Goal: Transaction & Acquisition: Purchase product/service

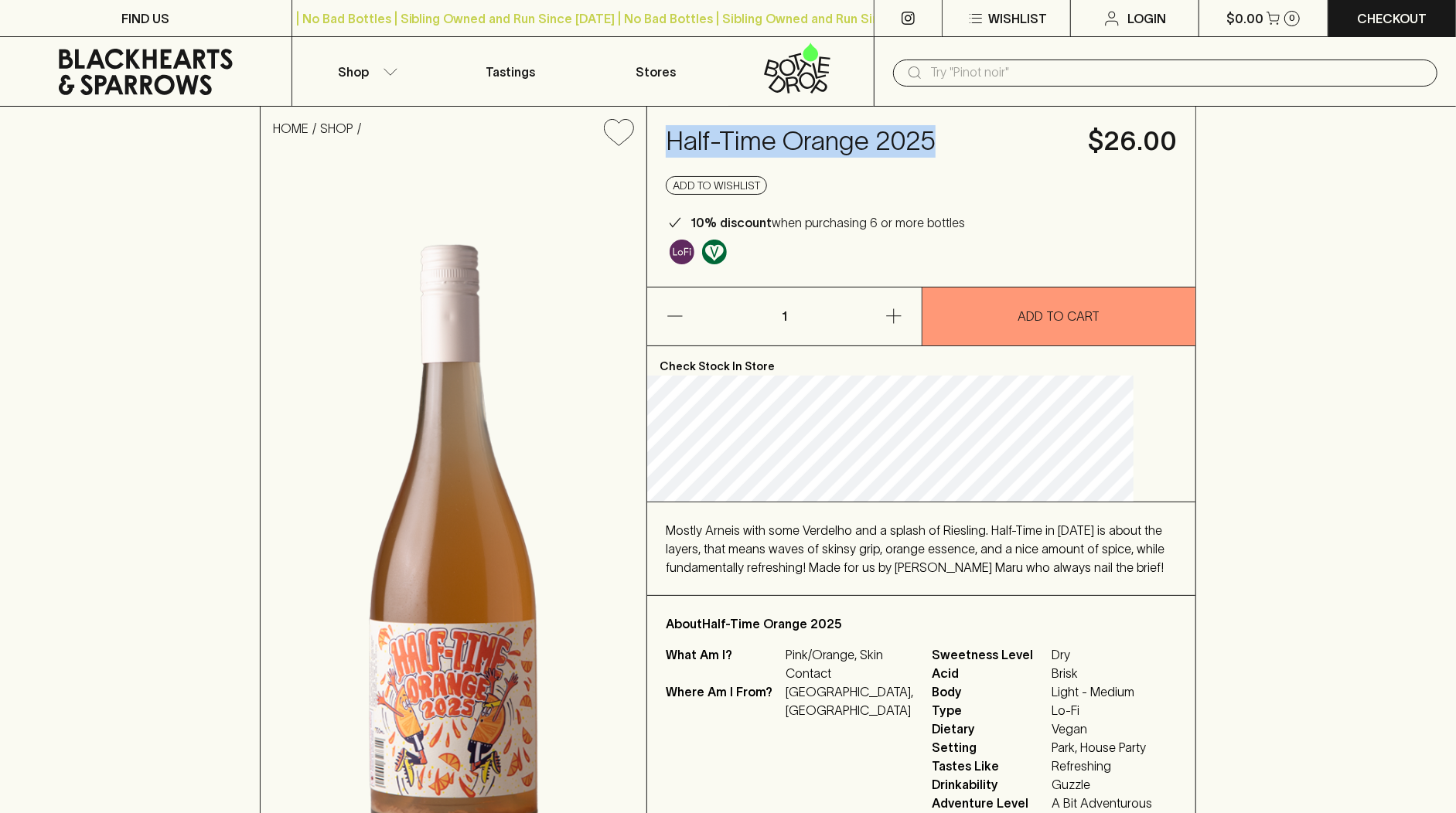
click at [177, 85] on icon at bounding box center [146, 72] width 268 height 46
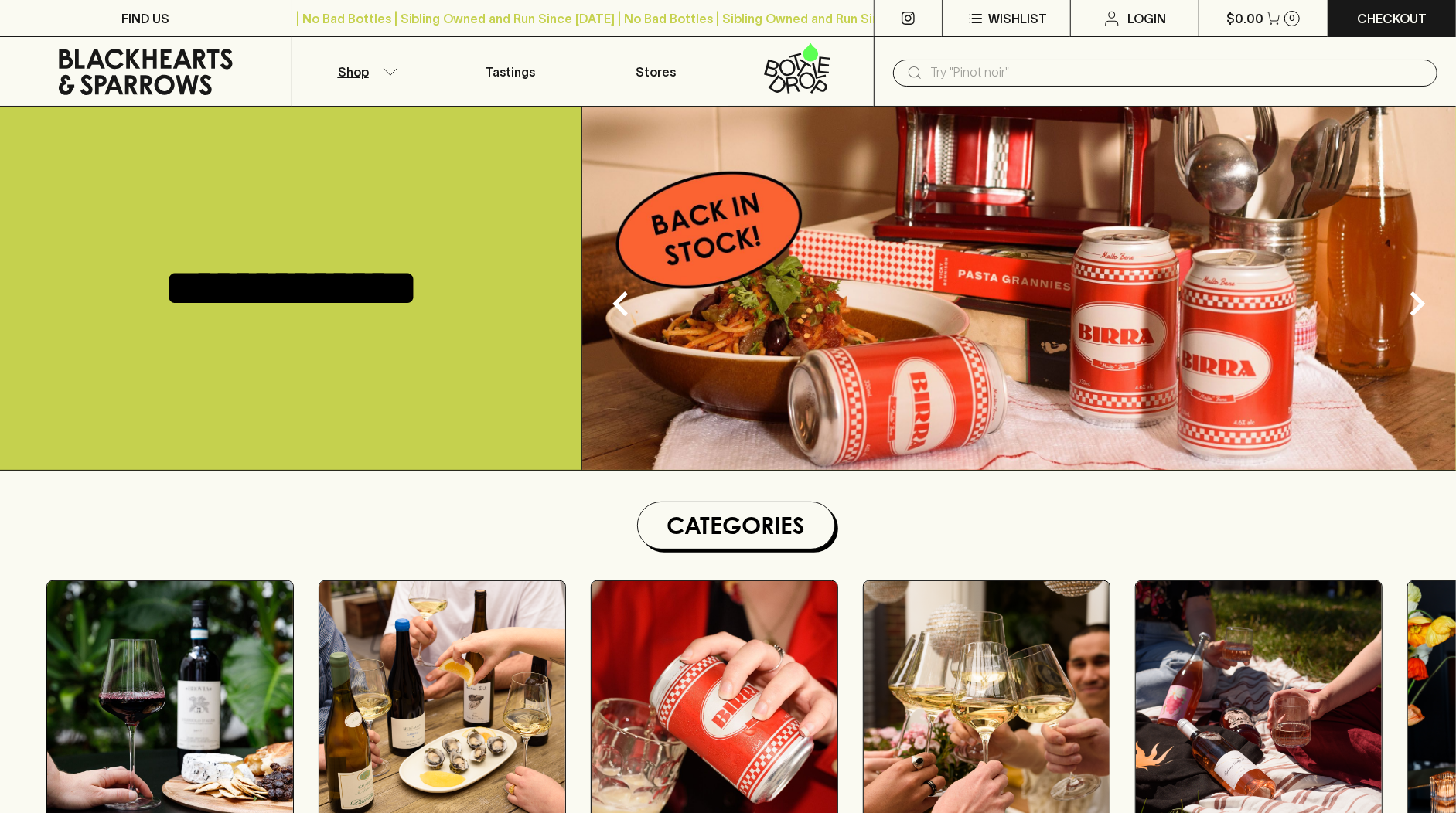
click at [386, 66] on button "Shop" at bounding box center [365, 71] width 145 height 68
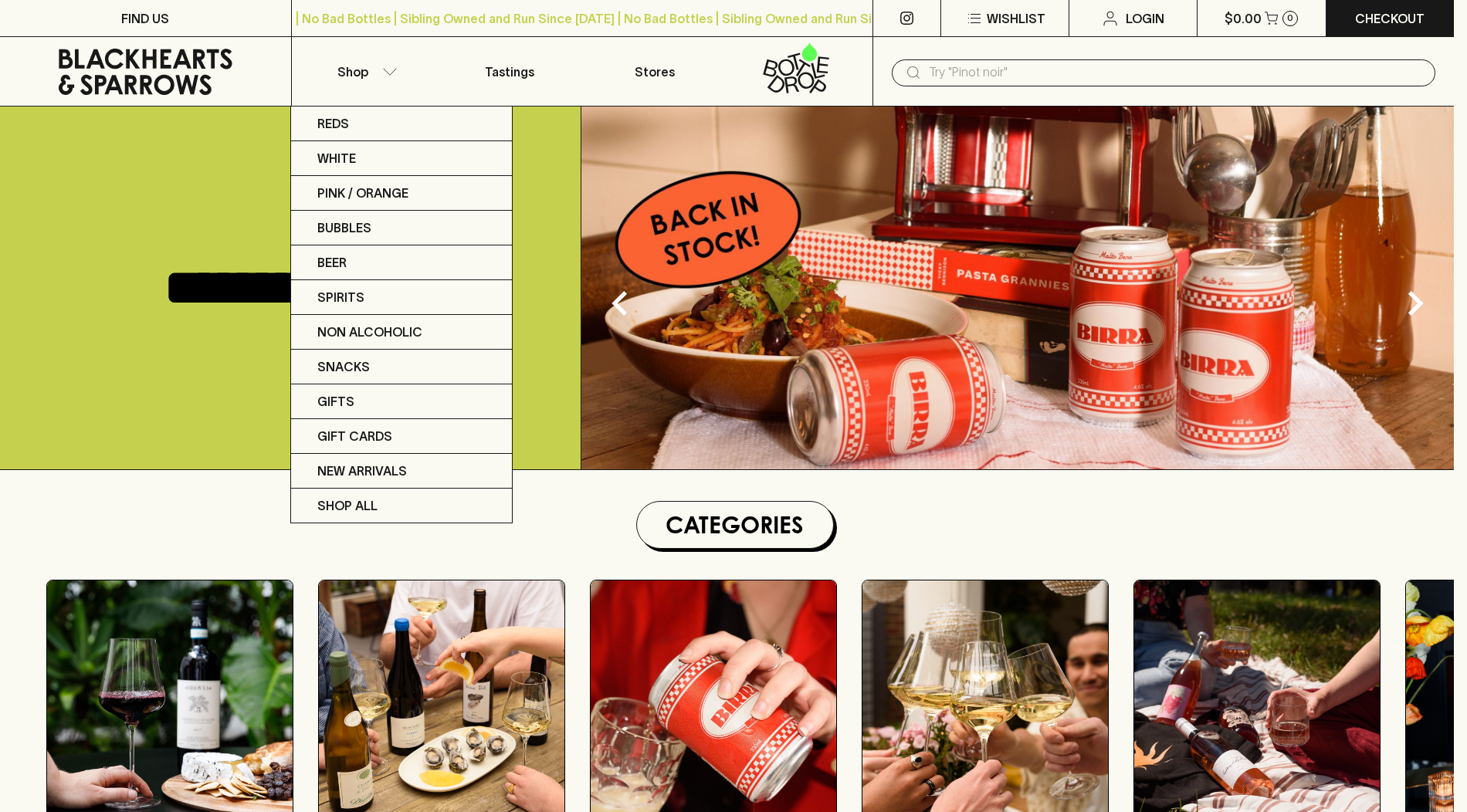
click at [933, 67] on div at bounding box center [734, 406] width 1467 height 812
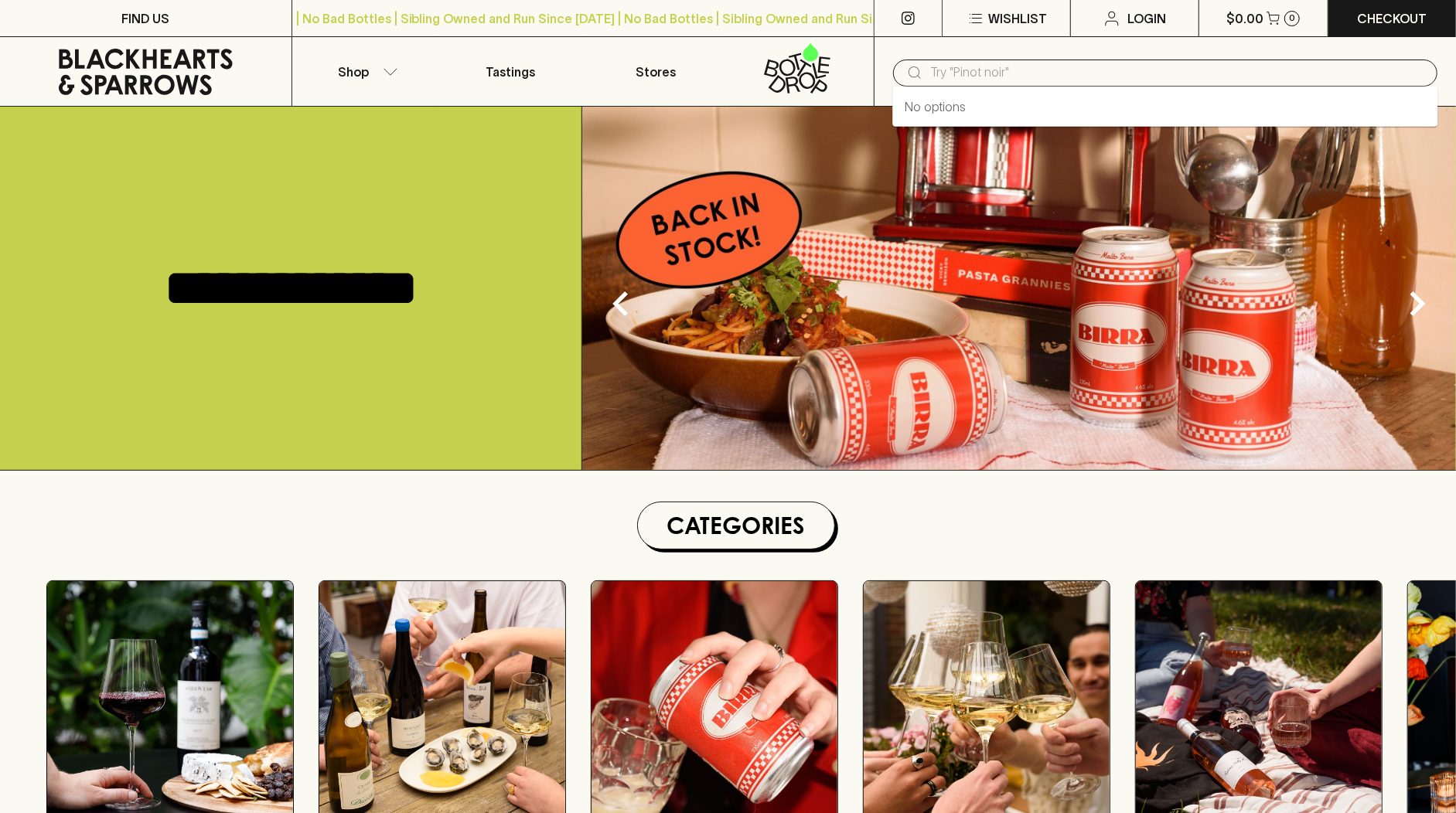
click at [965, 72] on input "text" at bounding box center [1177, 73] width 495 height 25
paste input "[PERSON_NAME]"
type input "[PERSON_NAME]"
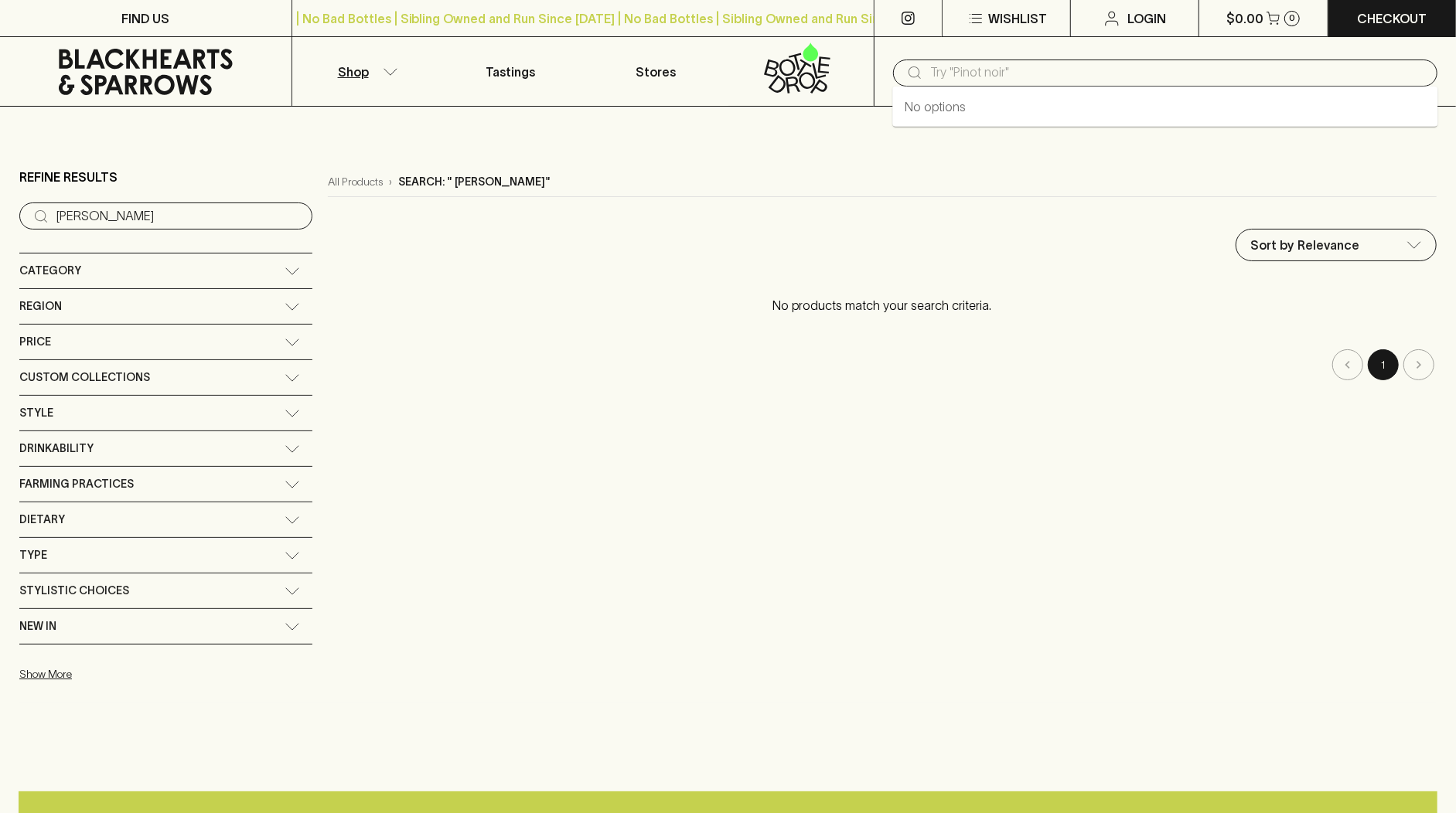
click at [1046, 68] on input "text" at bounding box center [1177, 73] width 495 height 25
click at [930, 74] on input "text" at bounding box center [1177, 73] width 495 height 25
paste input "[PERSON_NAME] Selecta Black Truffle"
type input "[PERSON_NAME] Selecta Black Truffle"
click at [119, 83] on icon at bounding box center [146, 72] width 268 height 46
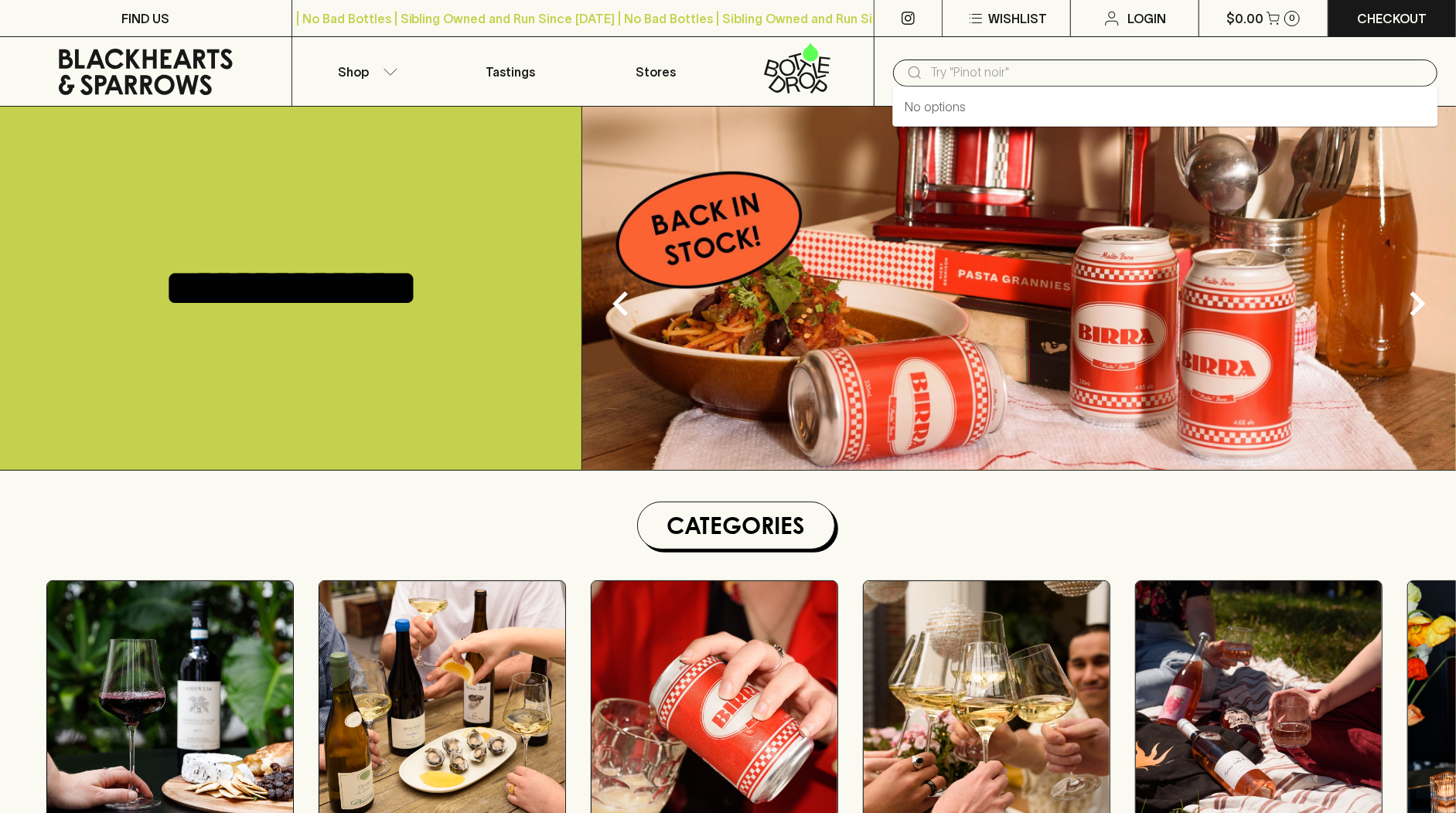
click at [934, 68] on input "text" at bounding box center [1177, 73] width 495 height 25
paste input "[PERSON_NAME] Selecta Black Truffle"
type input "[PERSON_NAME] Selecta Black Truffle"
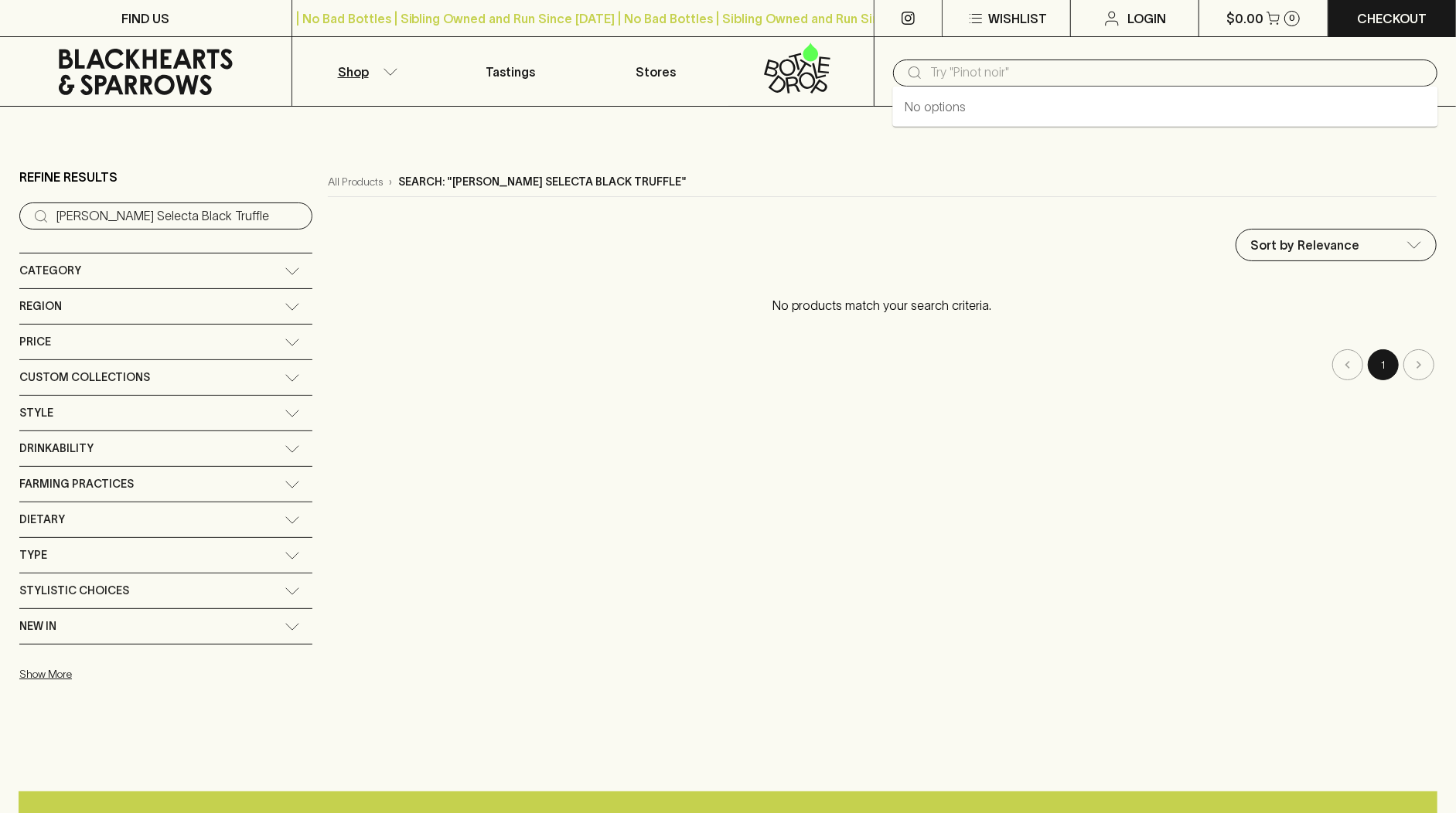
click at [940, 79] on input "text" at bounding box center [1177, 73] width 495 height 25
paste input "[PERSON_NAME]"
type input "[PERSON_NAME]"
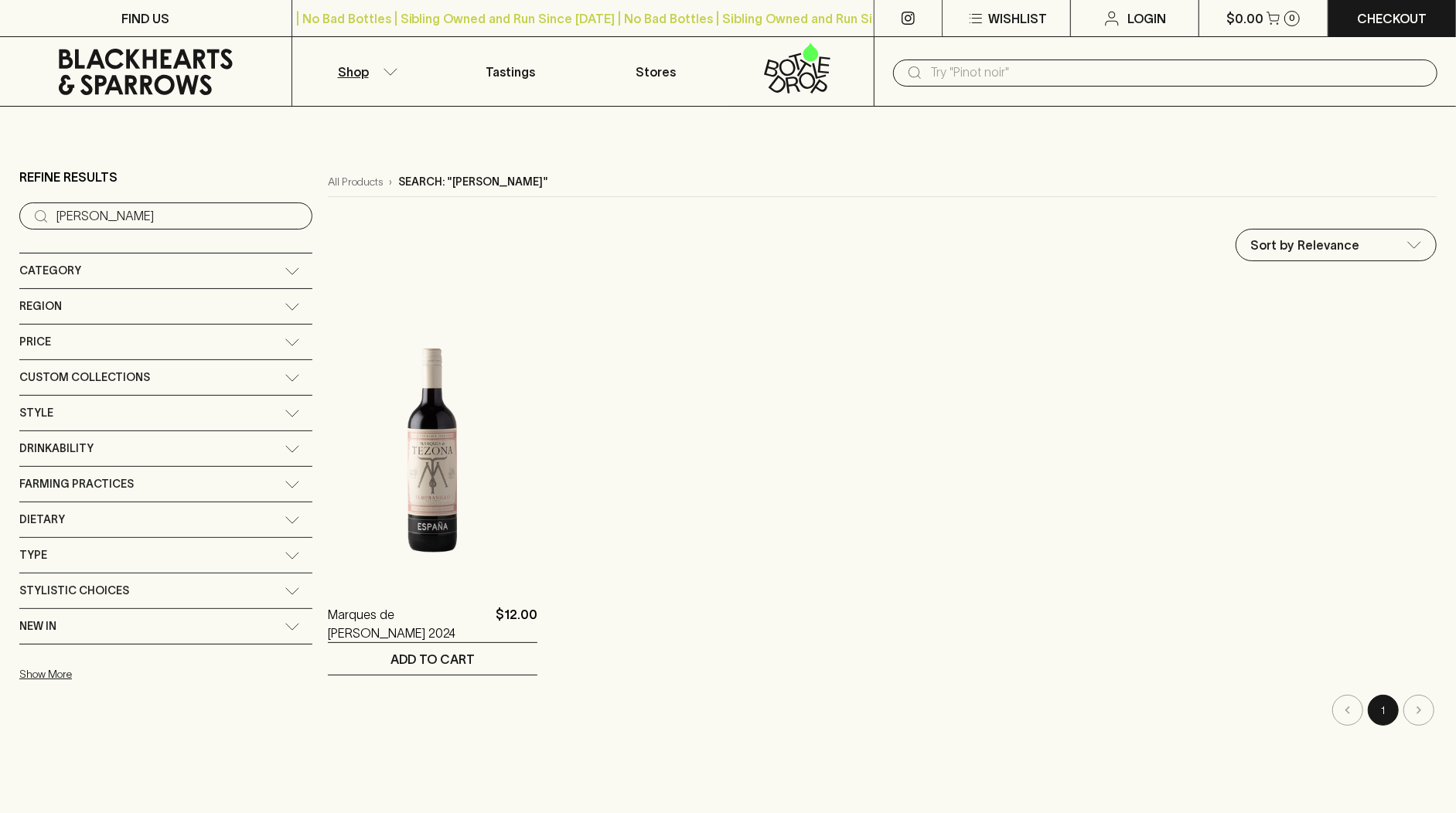
click at [852, 363] on ol "Marques de [PERSON_NAME] 2024 $12.00 1 ADD TO CART" at bounding box center [881, 478] width 1109 height 395
click at [989, 82] on input "text" at bounding box center [1177, 73] width 495 height 25
paste input "Yebisu Premium Yebisu"
type input "Yebisu Premium Yebisu"
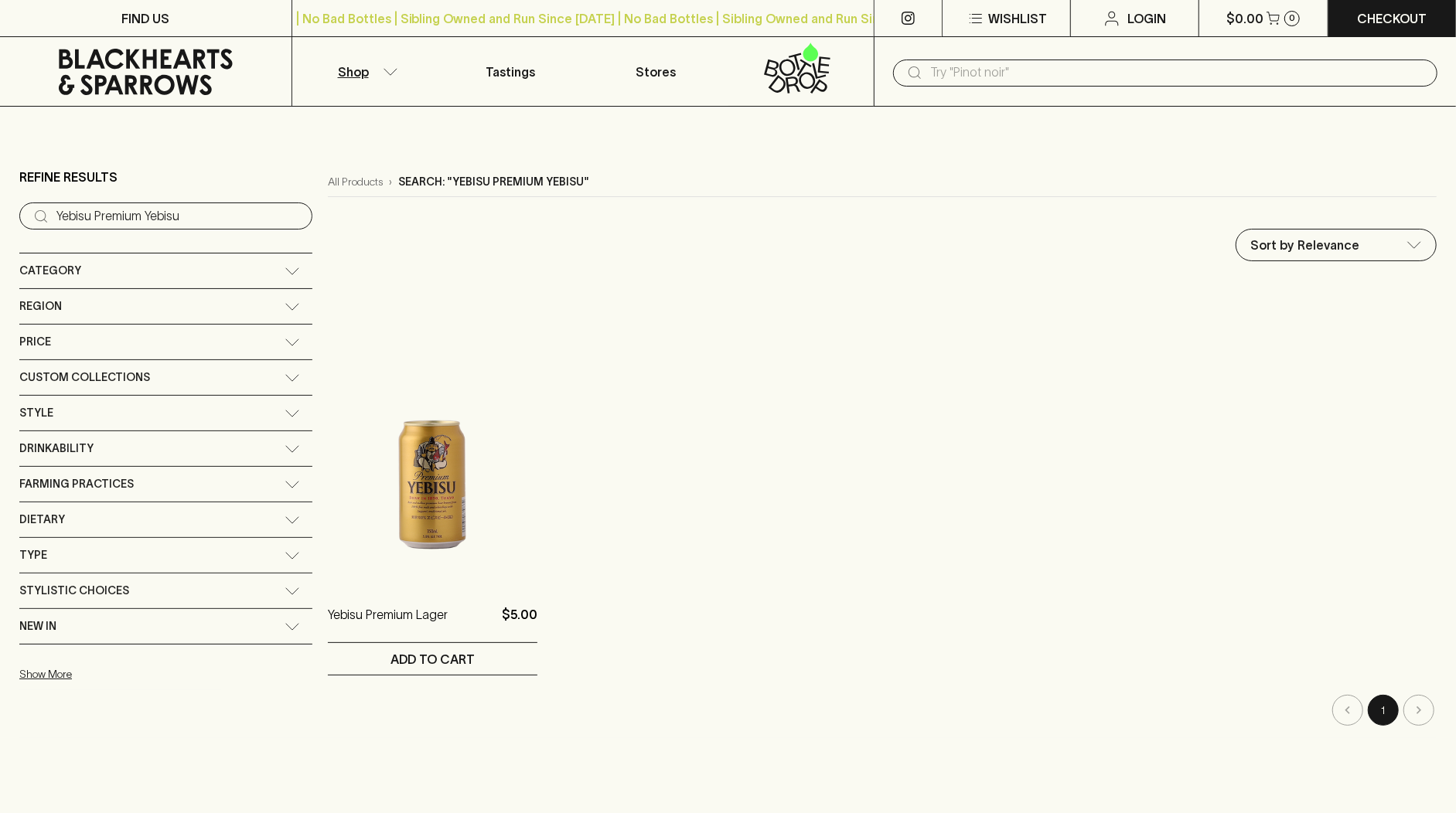
click at [925, 82] on div "​" at bounding box center [1164, 74] width 545 height 27
paste input "Castelmaure La Buvette"
type input "Castelmaure La Buvette"
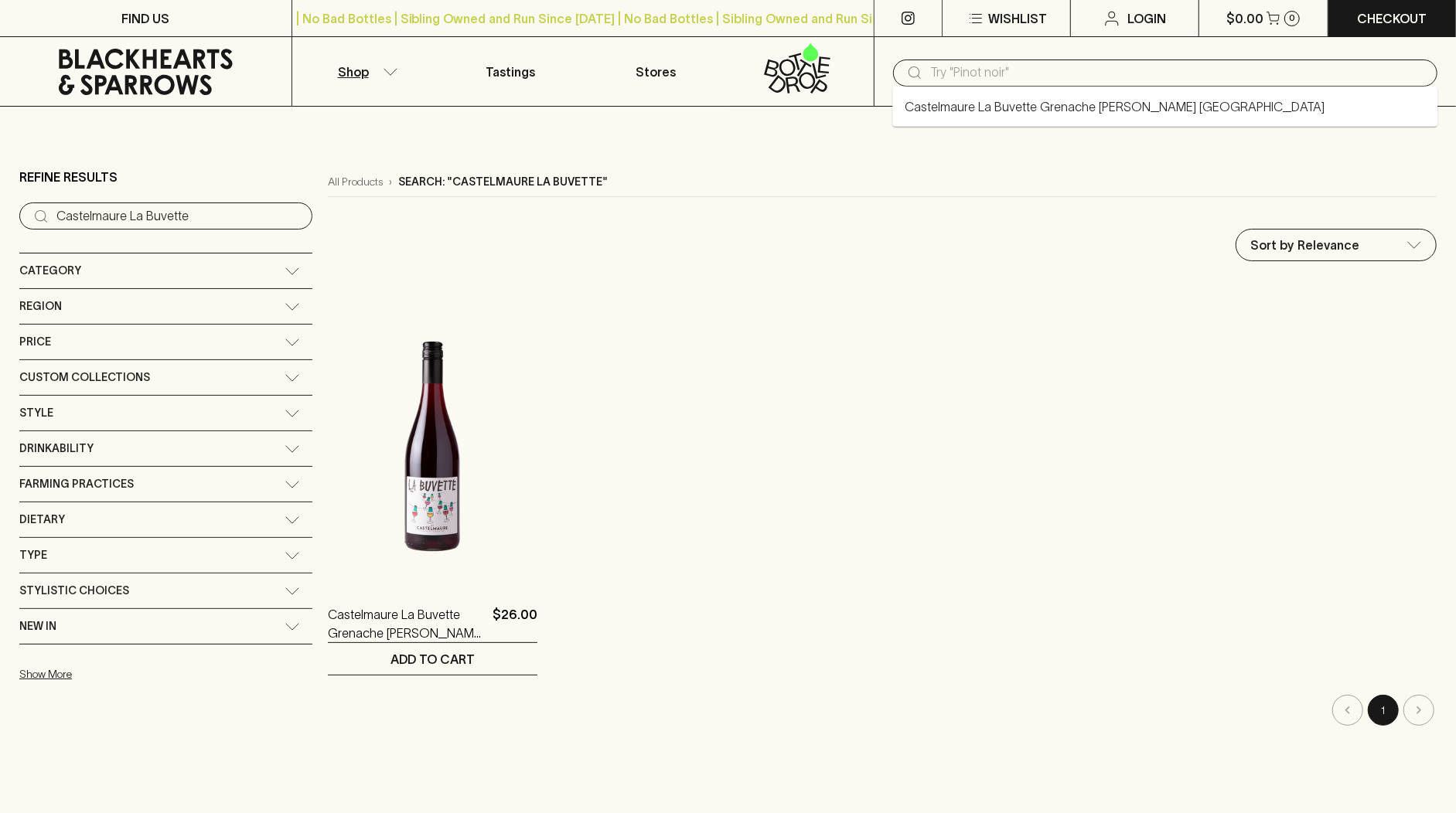
click at [957, 76] on input "text" at bounding box center [1177, 73] width 495 height 25
paste input "Co Conspirators"
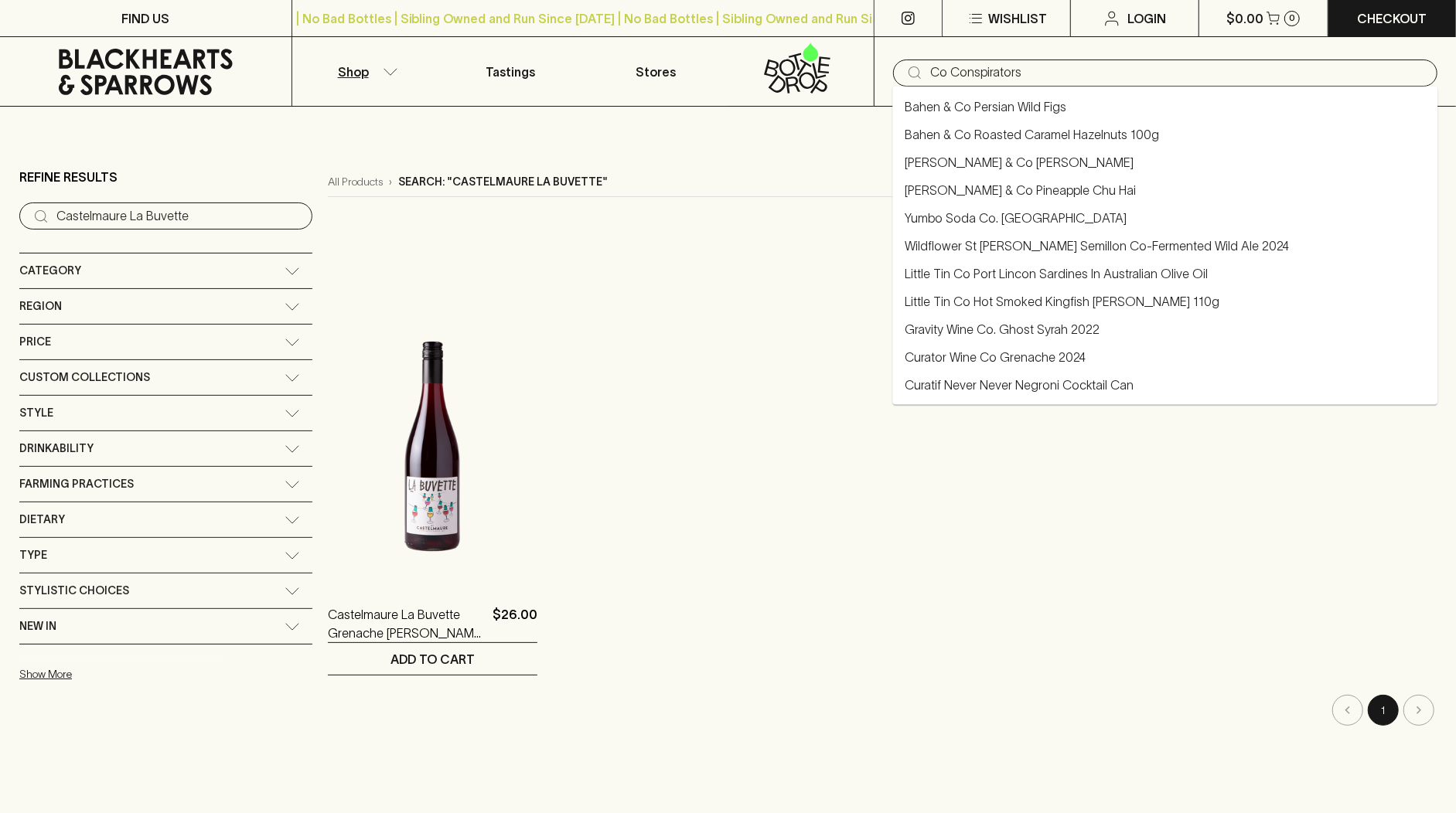
type input "Co Conspirators"
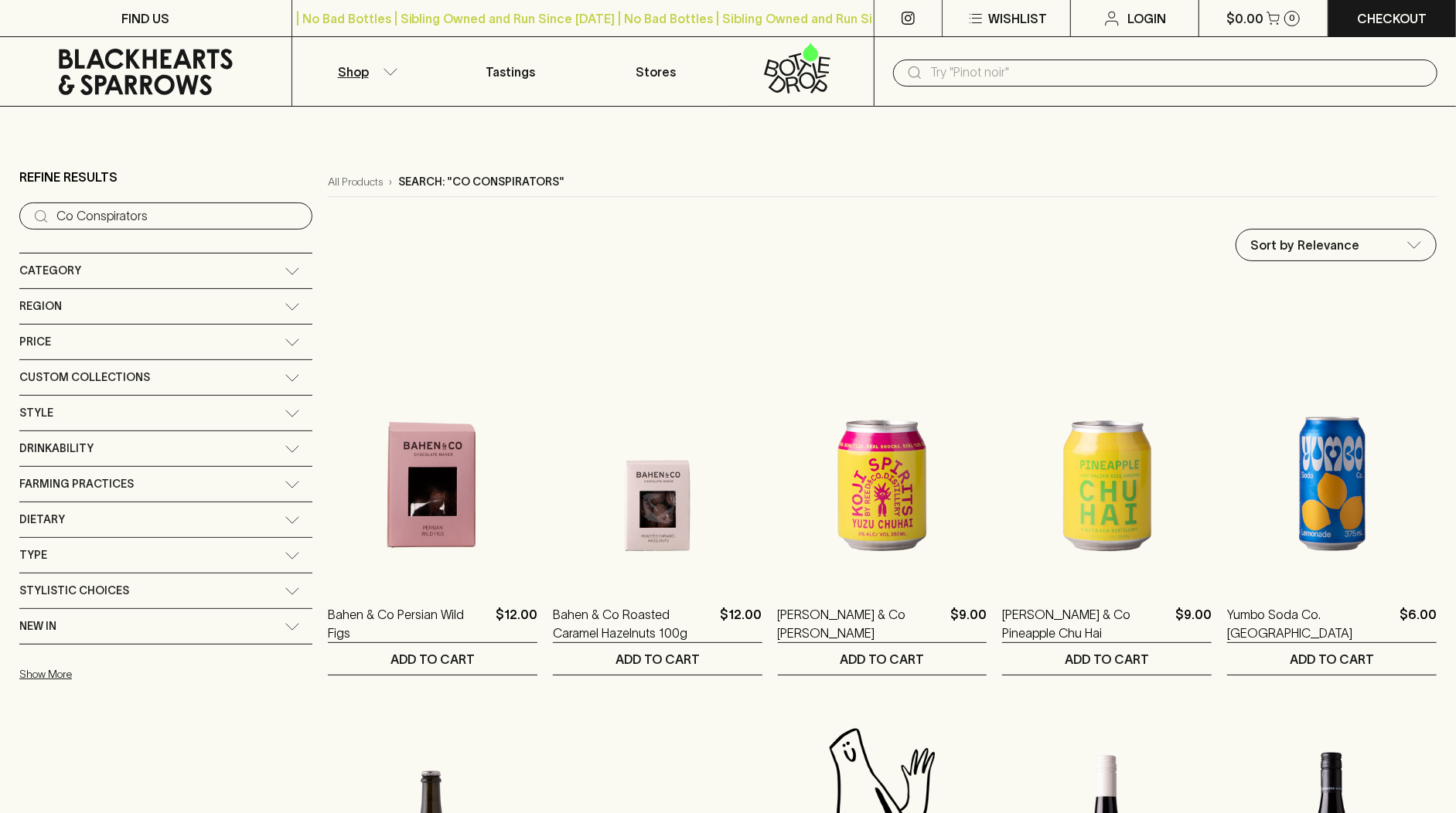
paste input "Heaps Normal Half Day Hazy"
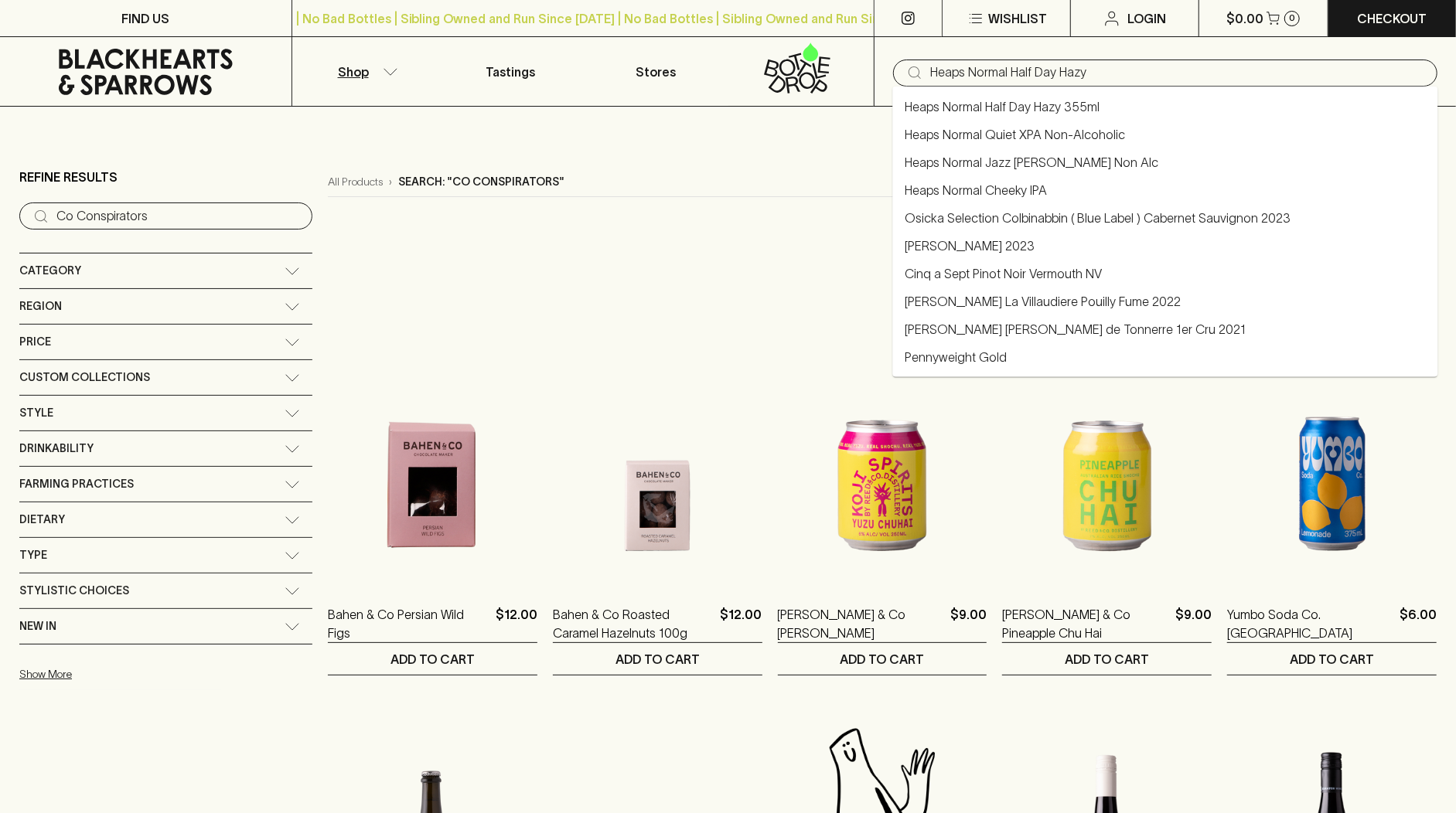
type input "Heaps Normal Half Day Hazy"
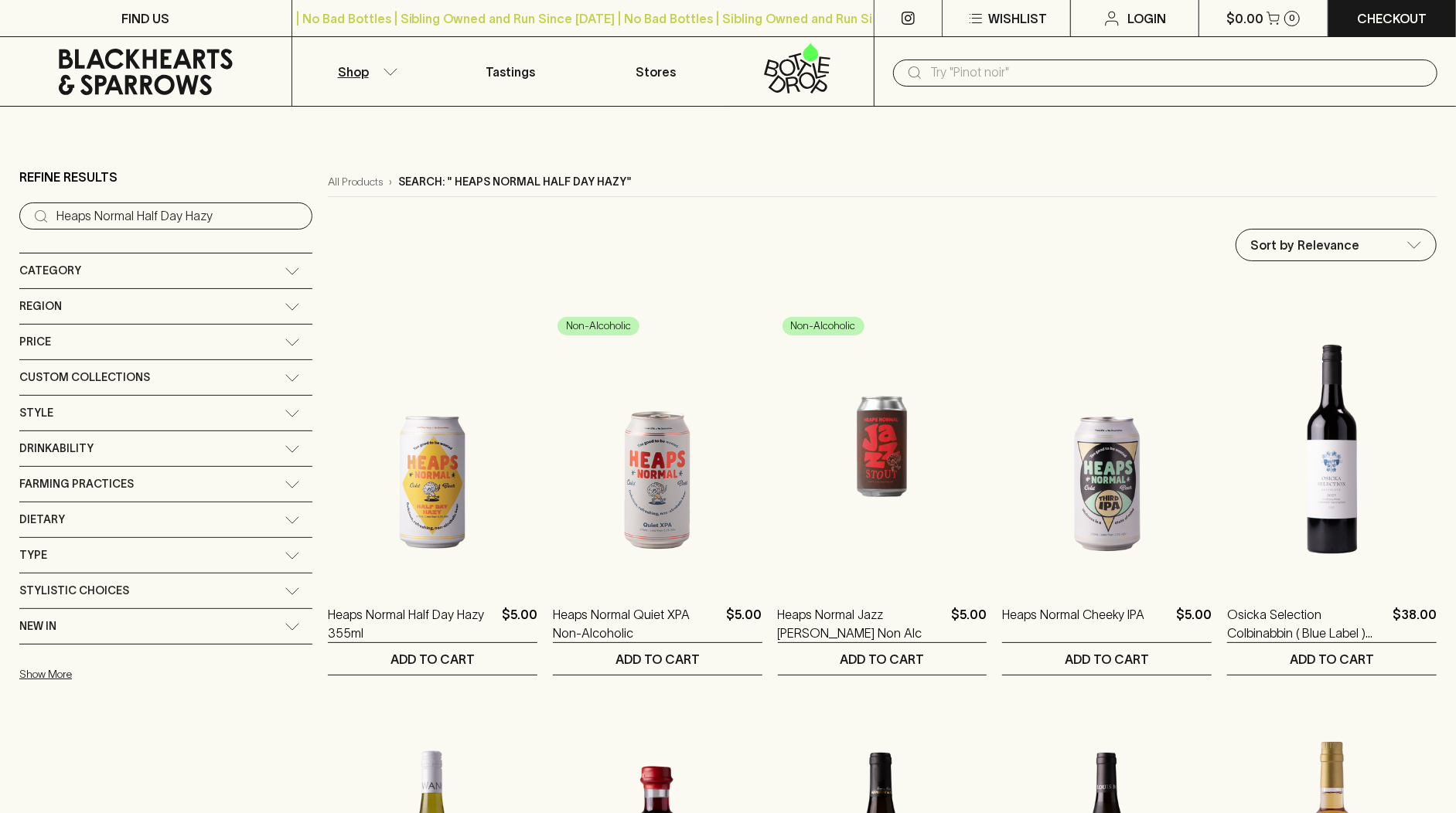
click at [958, 74] on input "text" at bounding box center [1177, 73] width 495 height 25
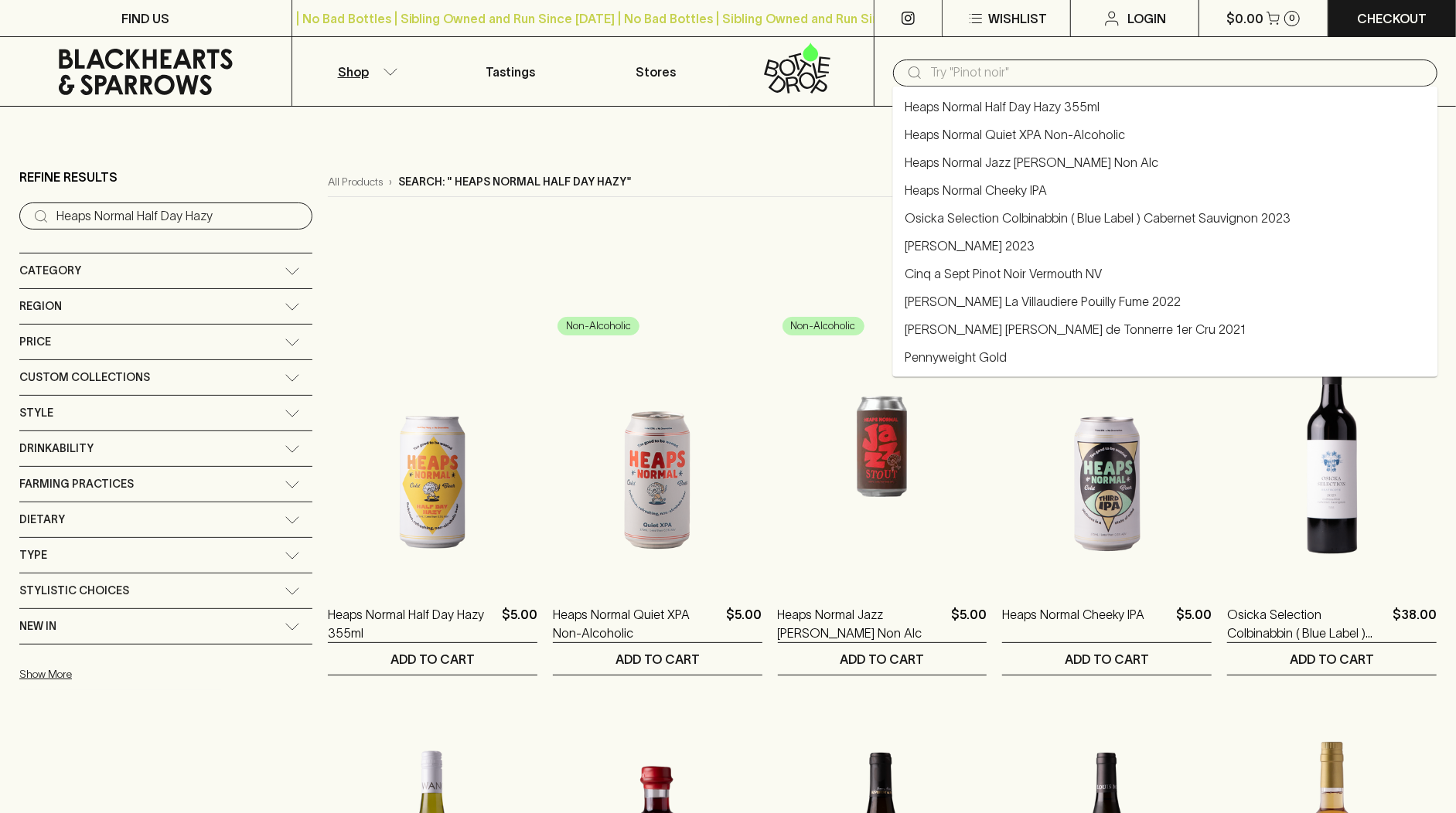
paste input "[PERSON_NAME] Citra Citra Citrus"
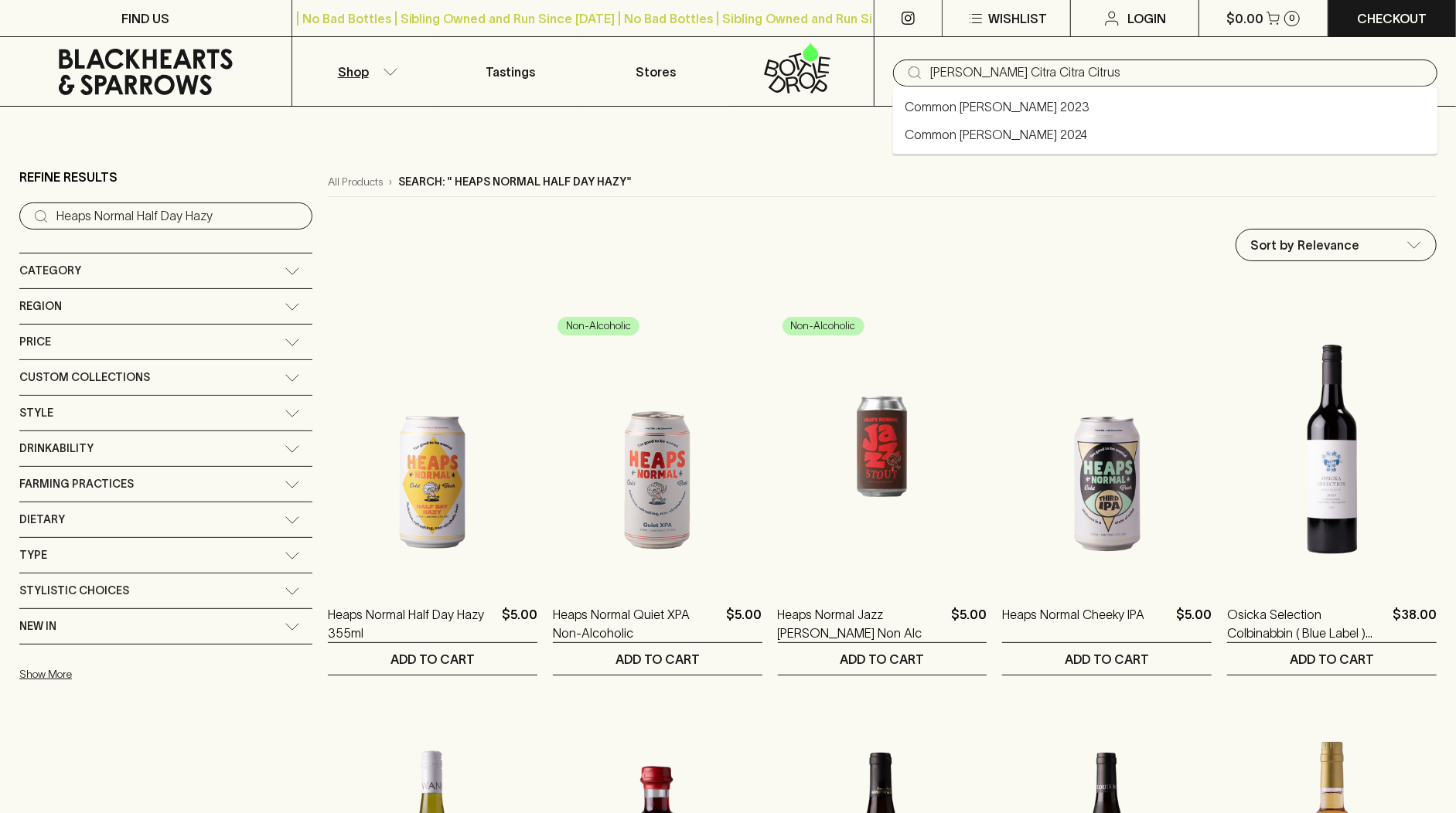
type input "[PERSON_NAME] Citra Citra Citrus"
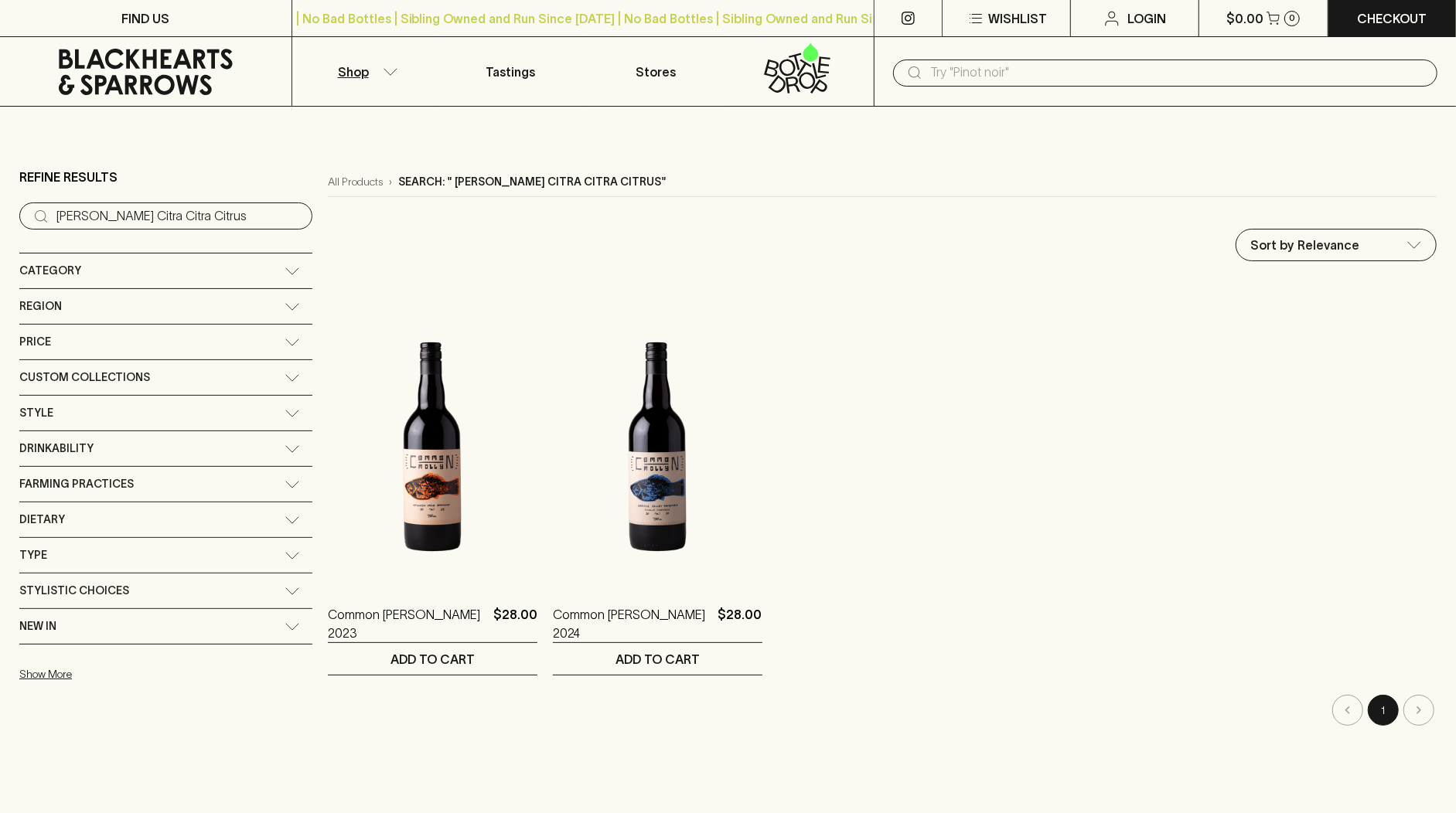
click at [949, 74] on input "text" at bounding box center [1177, 73] width 495 height 25
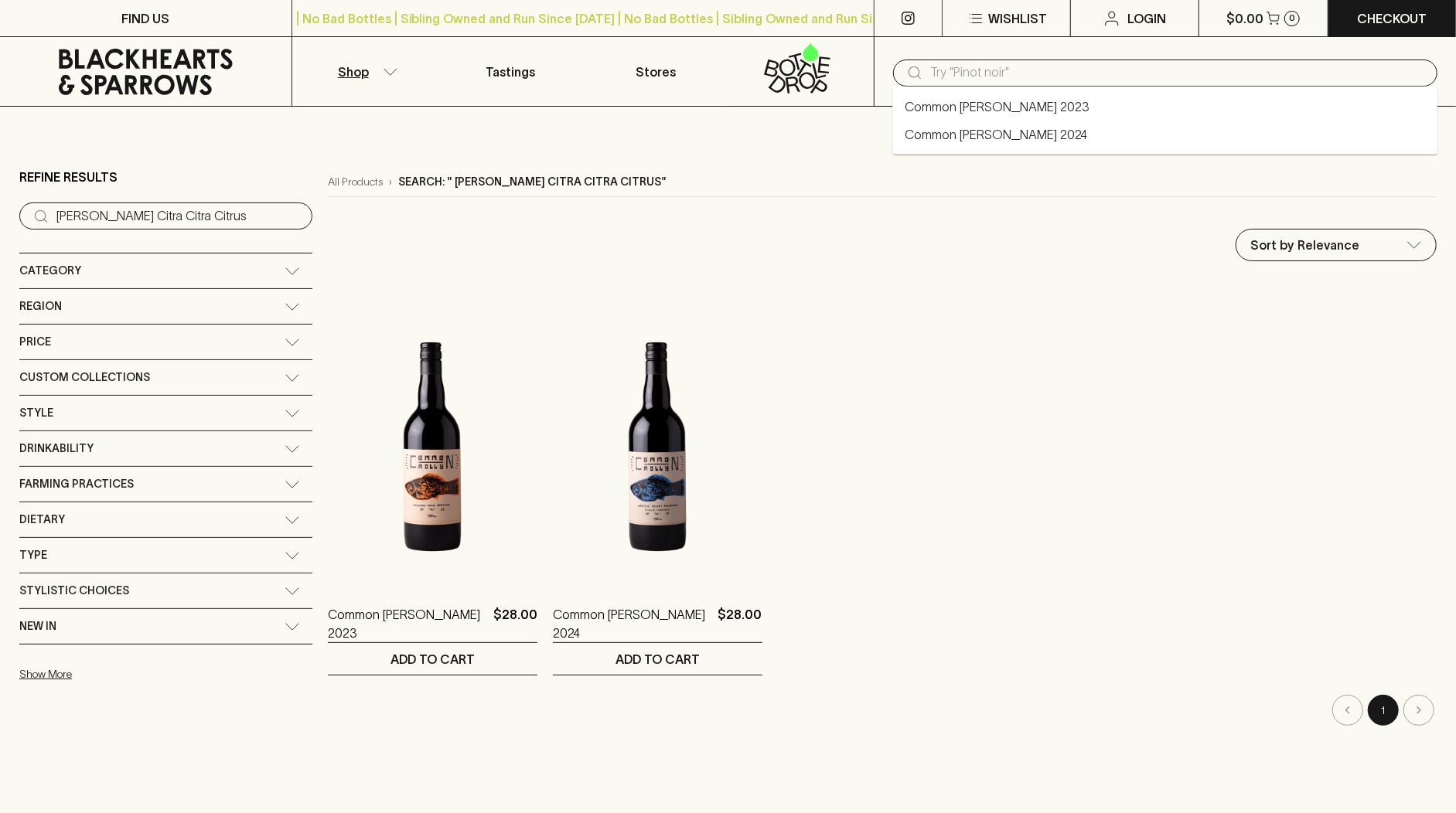
paste input "Macedon Ridge Brut Sparkling"
type input "Macedon Ridge Brut Sparkling"
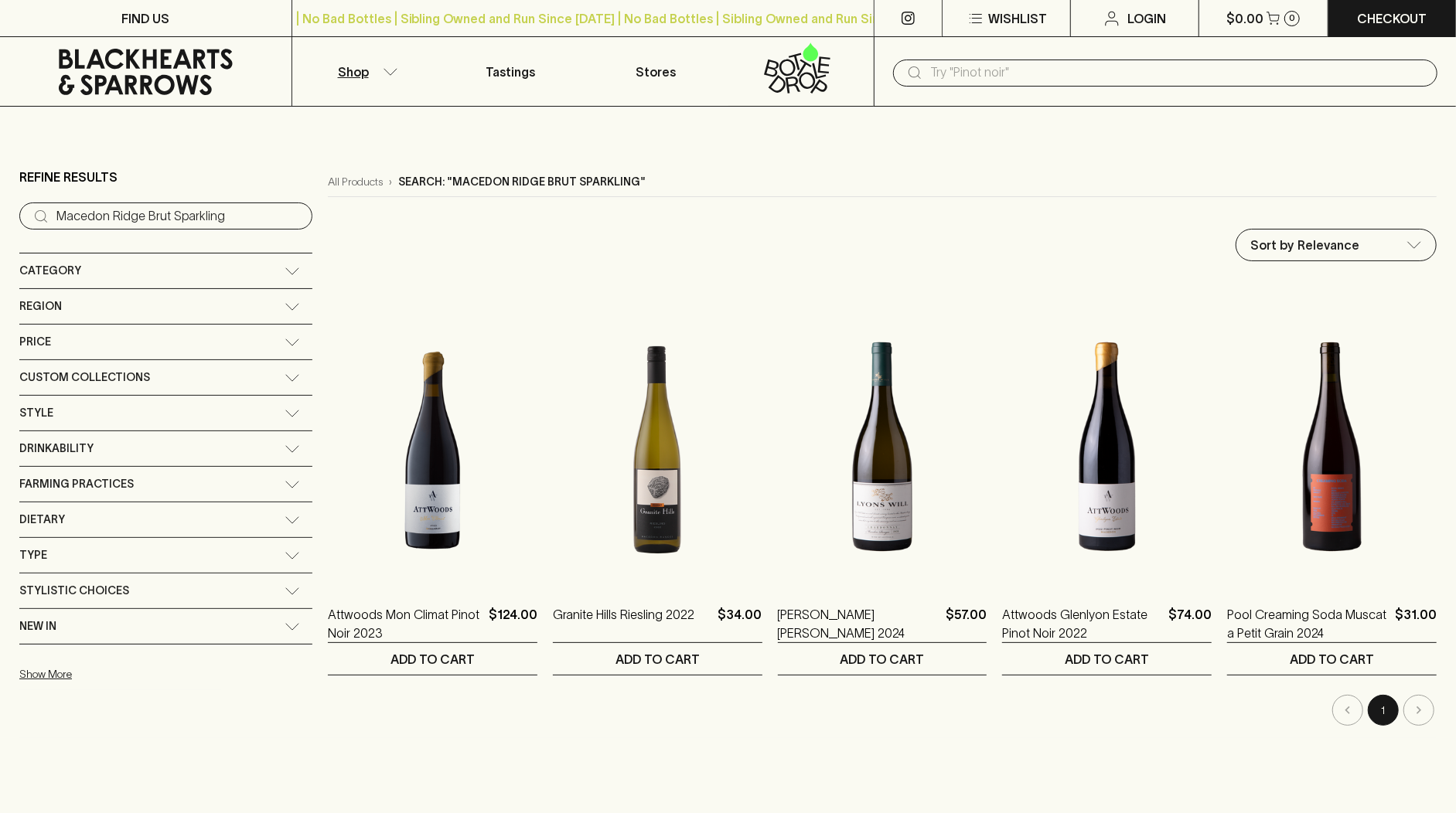
click at [696, 277] on div "All Products › Search: "Macedon Ridge Brut Sparkling" Sort by Relevance default…" at bounding box center [881, 446] width 1109 height 558
click at [139, 85] on icon at bounding box center [146, 72] width 268 height 46
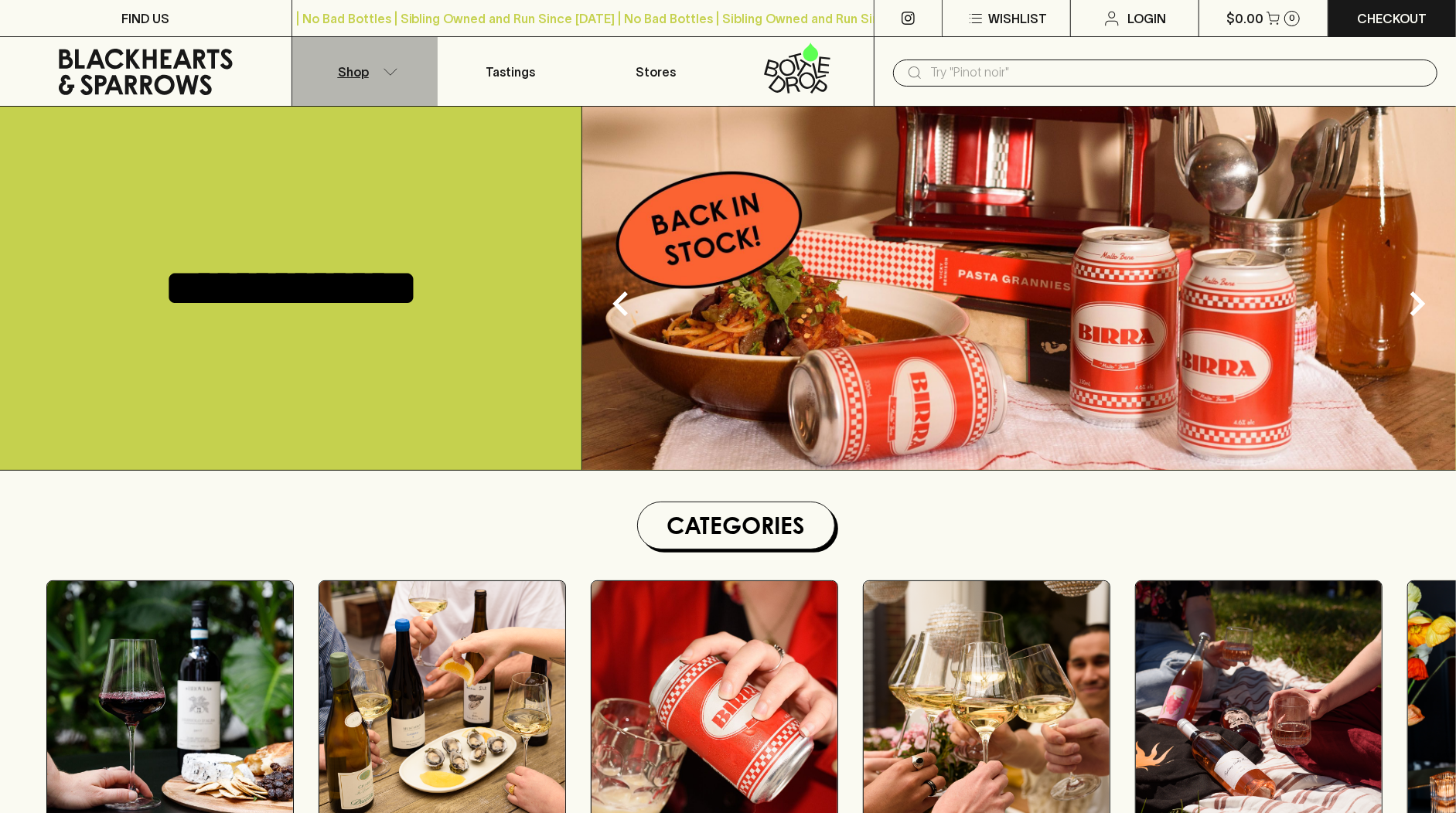
click at [376, 67] on button "Shop" at bounding box center [365, 71] width 145 height 68
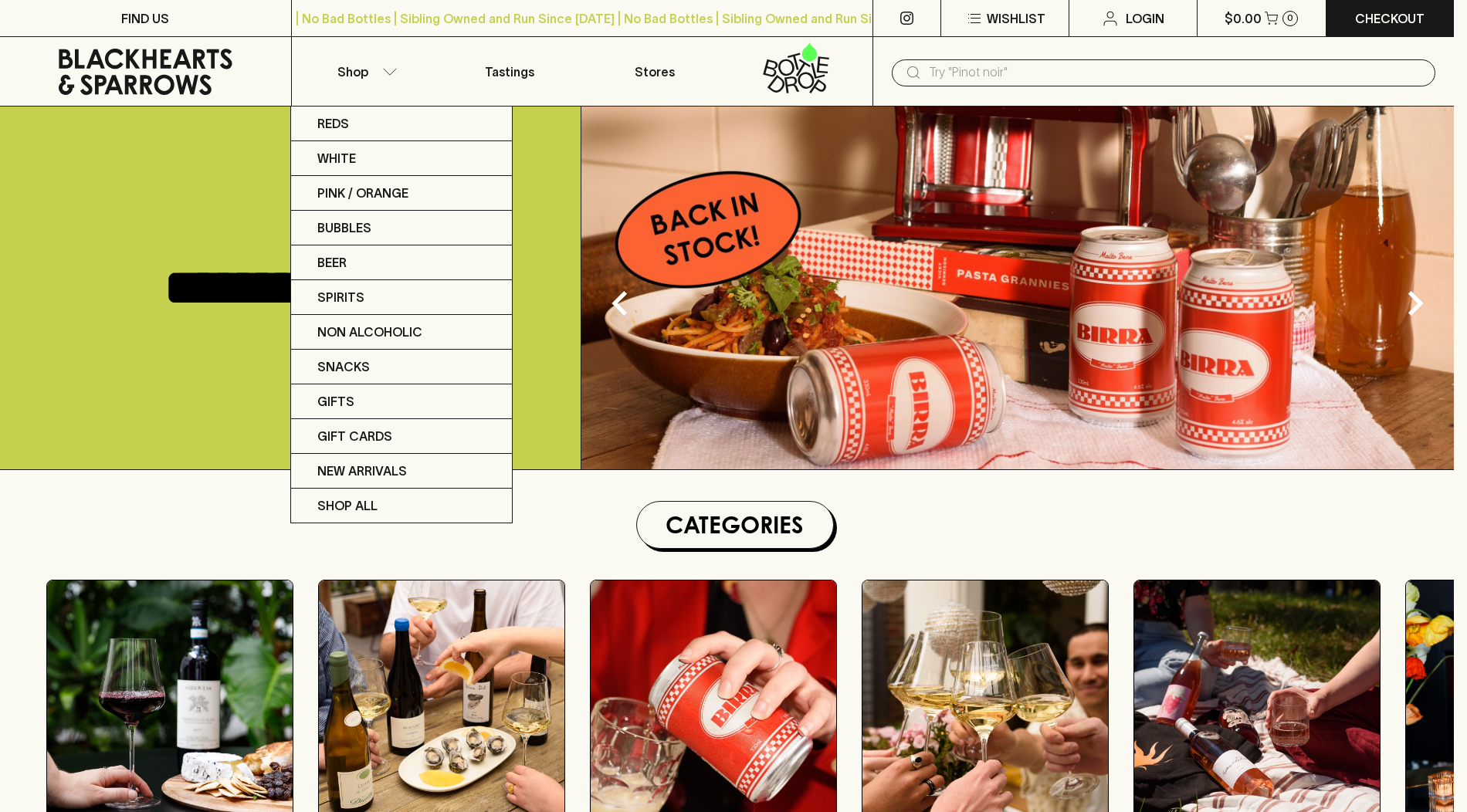
click at [997, 73] on div at bounding box center [734, 406] width 1467 height 812
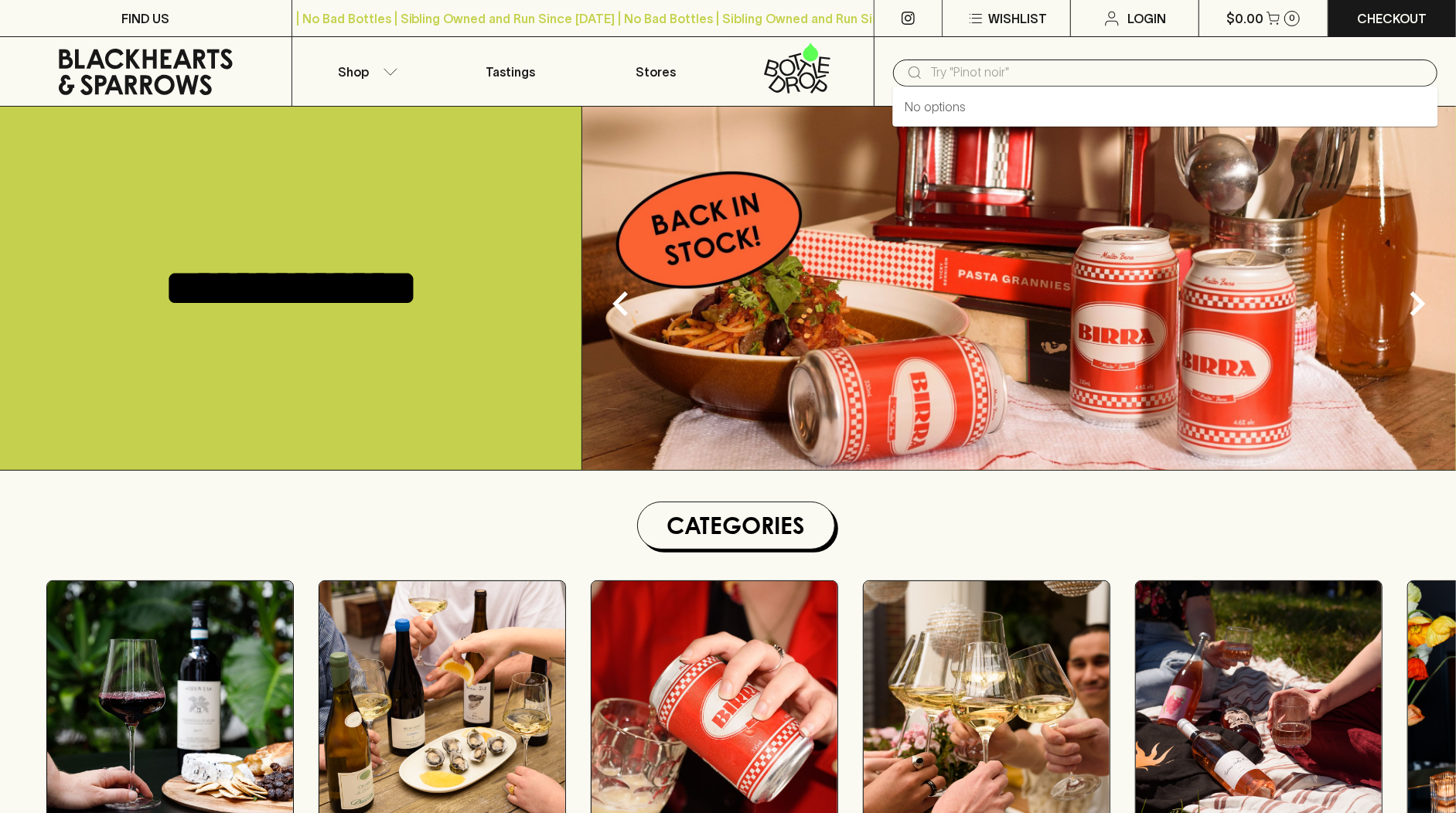
click at [1003, 68] on input "text" at bounding box center [1177, 73] width 495 height 25
paste input "Sopra [PERSON_NAME] Sicilian Blood"
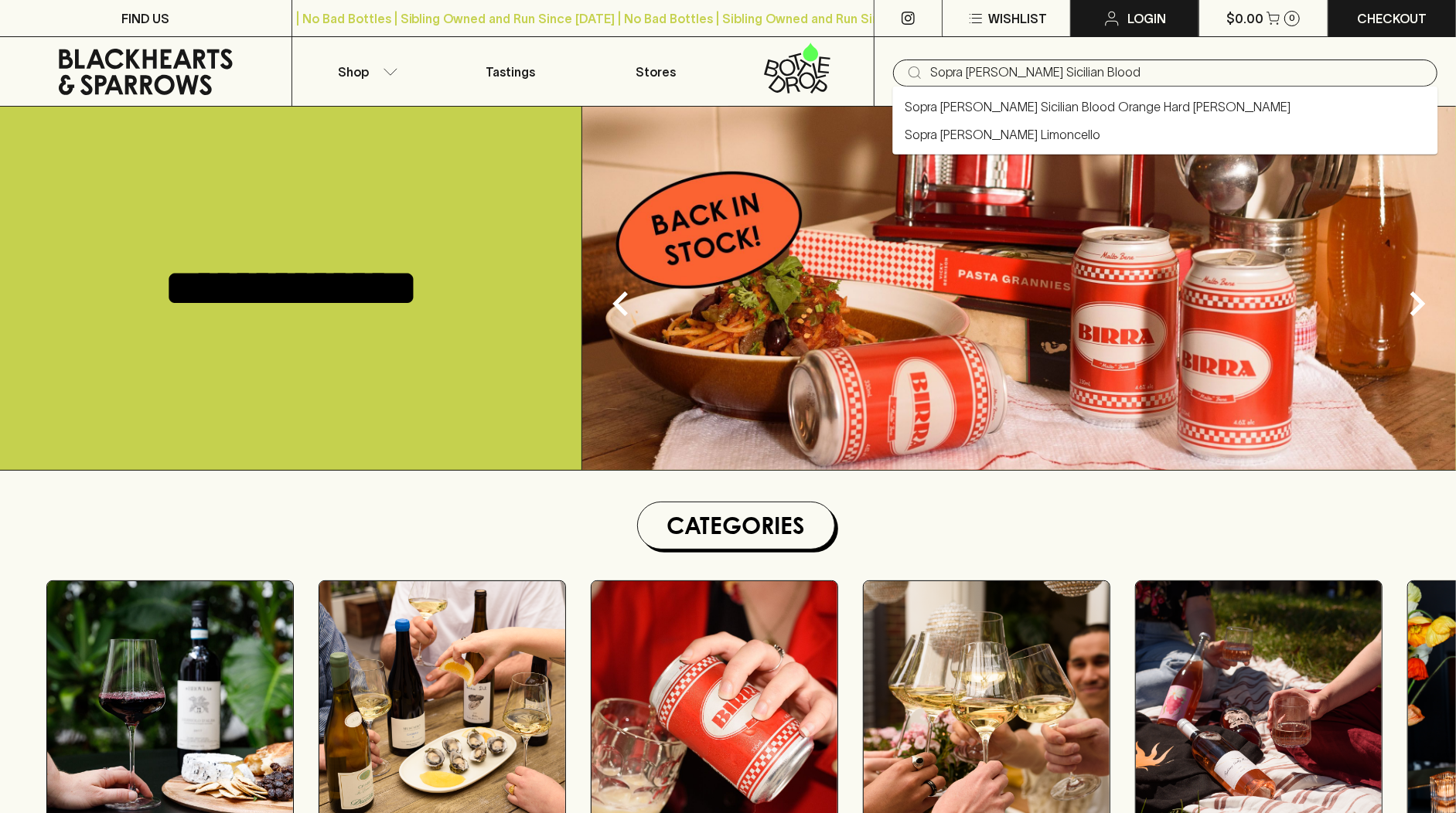
type input "Sopra [PERSON_NAME] Sicilian Blood"
